Goal: Understand site structure: Grasp the organization and layout of the website

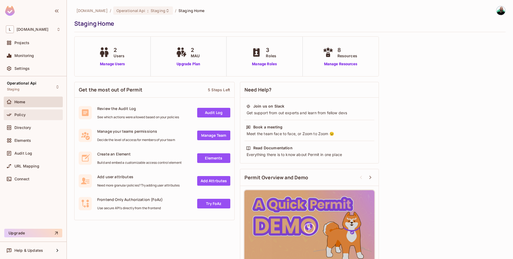
click at [33, 112] on div "Policy" at bounding box center [37, 114] width 46 height 4
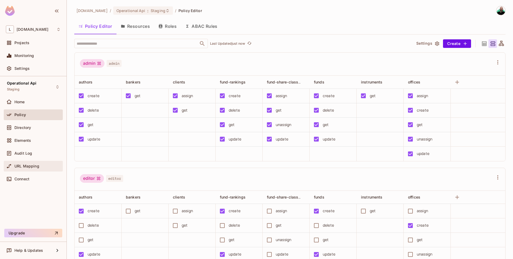
click at [29, 161] on div "URL Mapping" at bounding box center [33, 166] width 59 height 11
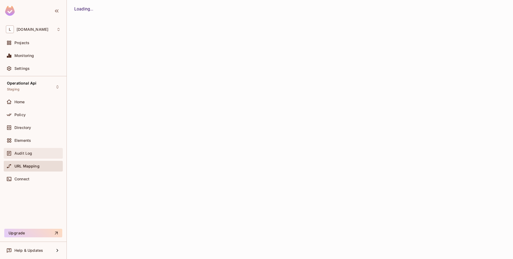
click at [29, 155] on span "Audit Log" at bounding box center [23, 153] width 18 height 4
